Goal: Information Seeking & Learning: Learn about a topic

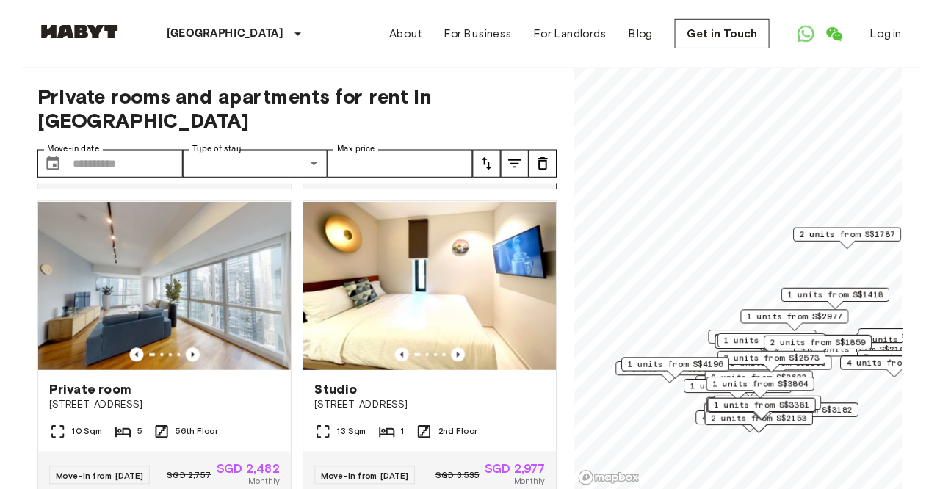
scroll to position [321, 0]
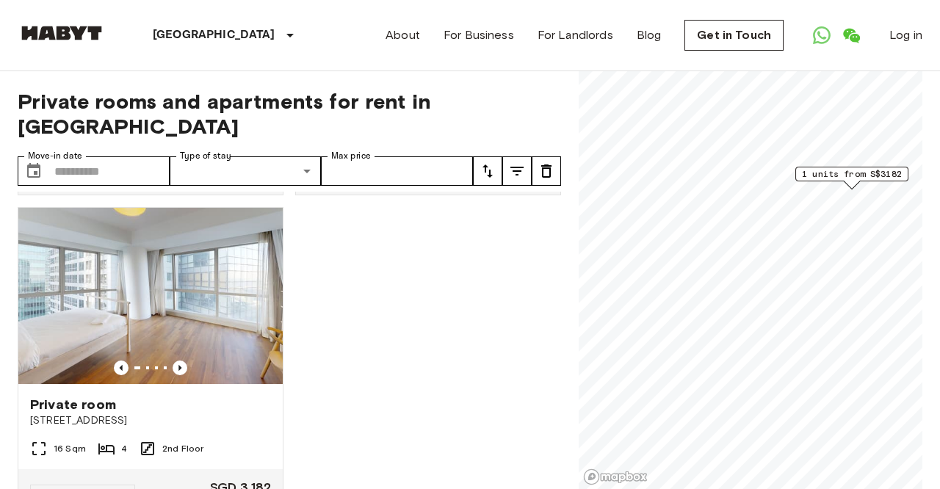
click at [862, 173] on span "1 units from S$3182" at bounding box center [852, 173] width 100 height 13
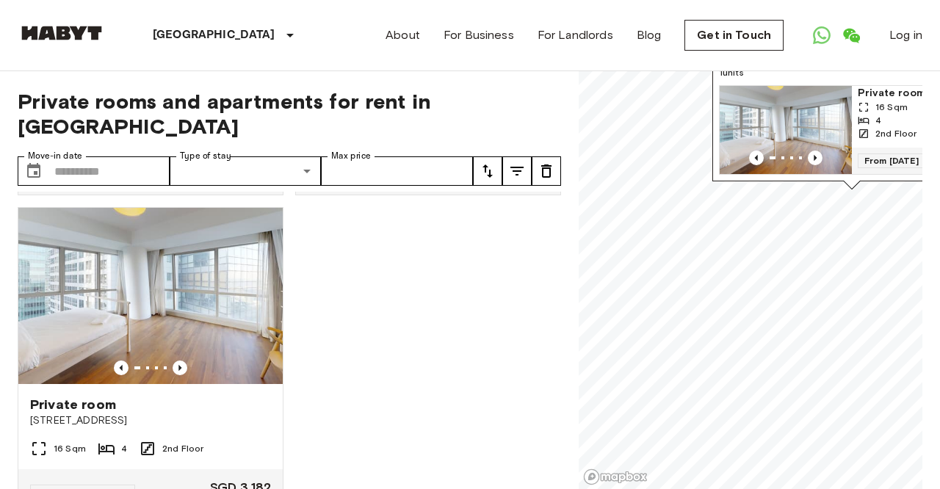
click at [420, 309] on div "Private room [GEOGRAPHIC_DATA] 10 Sqm 5 56th Floor Move-in from [DATE] SGD 2,75…" at bounding box center [283, 341] width 555 height 298
